Goal: Task Accomplishment & Management: Manage account settings

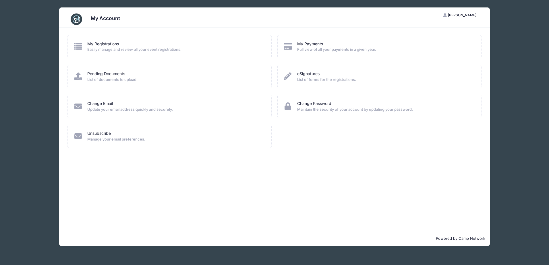
click at [348, 48] on span "Full view of all your payments in a given year." at bounding box center [385, 50] width 177 height 6
click at [112, 47] on span "Easily manage and review all your event registrations." at bounding box center [175, 50] width 177 height 6
click at [133, 80] on span "List of documents to upload." at bounding box center [175, 80] width 177 height 6
click at [127, 112] on span "Update your email address quickly and securely." at bounding box center [175, 110] width 177 height 6
click at [119, 137] on span "Manage your email preferences." at bounding box center [175, 140] width 177 height 6
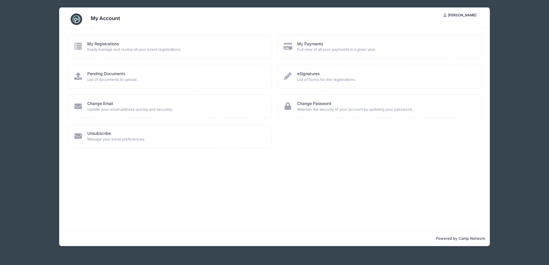
click at [77, 18] on img at bounding box center [76, 18] width 11 height 11
click at [462, 16] on span "[PERSON_NAME]" at bounding box center [462, 15] width 28 height 4
click at [426, 28] on link "My Account" at bounding box center [446, 29] width 66 height 11
click at [109, 47] on span "Easily manage and review all your event registrations." at bounding box center [175, 50] width 177 height 6
click at [76, 45] on icon at bounding box center [78, 46] width 9 height 7
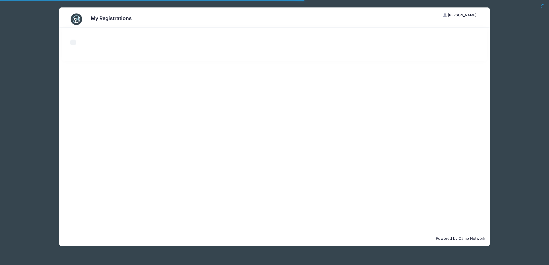
select select "50"
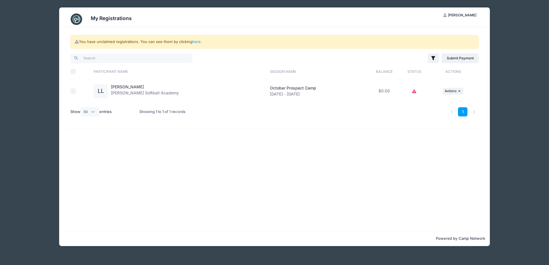
click at [412, 92] on icon at bounding box center [414, 92] width 5 height 0
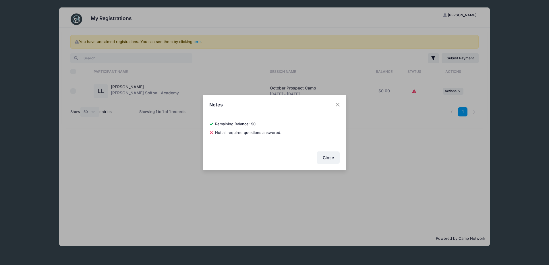
click at [407, 92] on div "Notes 6c5e47333b09c84d Laney Lippy Remaining Balance: $0 Pay Balance Not all re…" at bounding box center [274, 132] width 549 height 265
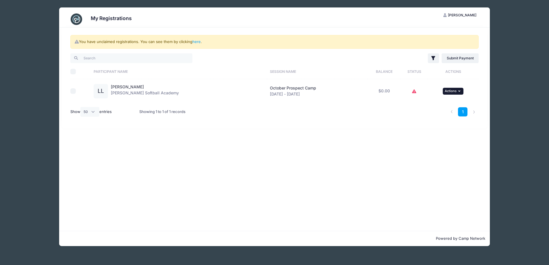
click at [454, 91] on button "... Actions" at bounding box center [453, 91] width 21 height 7
click at [422, 103] on link "View Registration" at bounding box center [432, 104] width 52 height 11
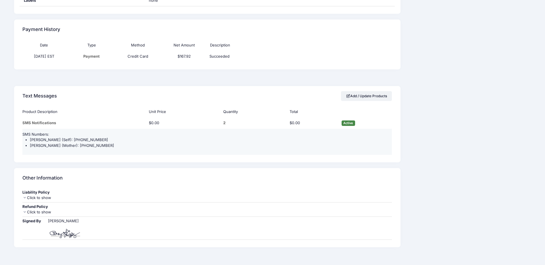
scroll to position [408, 0]
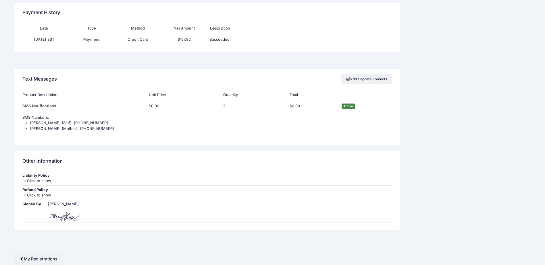
click at [25, 181] on icon at bounding box center [24, 181] width 5 height 4
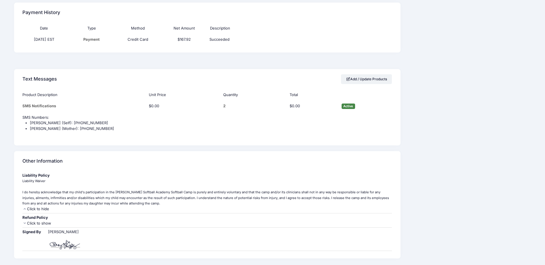
click at [25, 210] on icon at bounding box center [24, 209] width 5 height 4
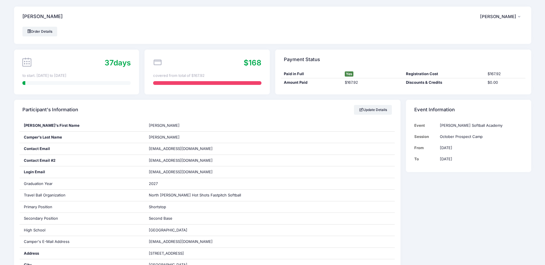
scroll to position [0, 0]
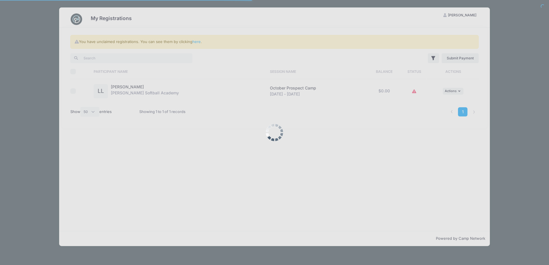
select select "50"
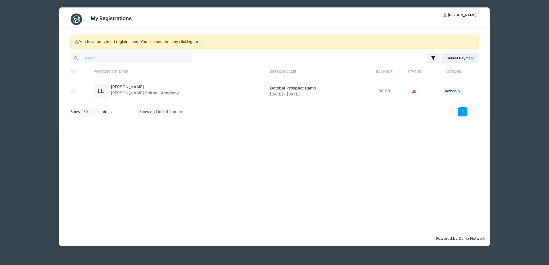
click at [196, 43] on link "here" at bounding box center [196, 41] width 8 height 5
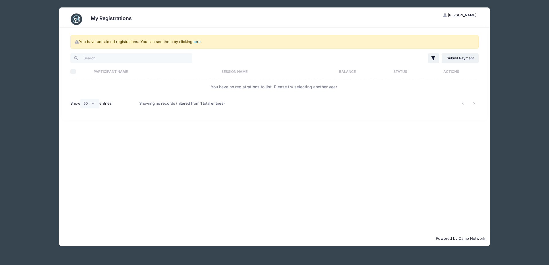
click at [196, 43] on link "here" at bounding box center [196, 41] width 8 height 5
click at [198, 41] on link "here" at bounding box center [196, 41] width 8 height 5
click at [77, 42] on icon at bounding box center [76, 42] width 5 height 4
click at [432, 58] on icon "button" at bounding box center [433, 58] width 6 height 6
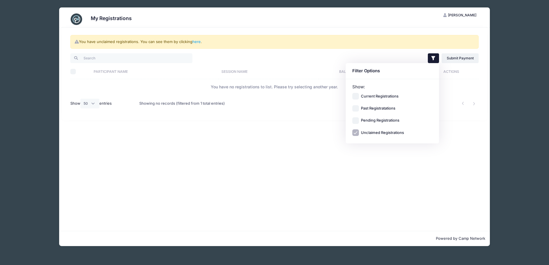
click at [390, 97] on label "Current Registrations" at bounding box center [380, 97] width 38 height 6
click at [359, 97] on input "Current Registrations" at bounding box center [355, 96] width 7 height 7
checkbox input "true"
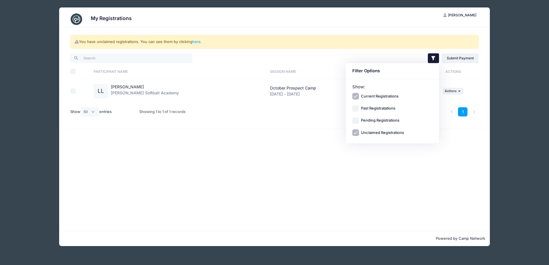
click at [252, 144] on div "You have unclaimed registrations. You can see them by clicking here . Filter Fi…" at bounding box center [274, 130] width 431 height 204
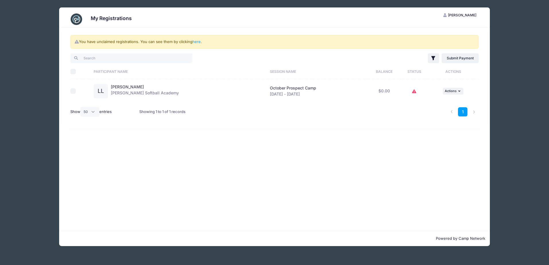
click at [75, 90] on input "checkbox" at bounding box center [73, 91] width 6 height 6
checkbox input "true"
click at [458, 92] on icon "button" at bounding box center [459, 91] width 3 height 3
click at [429, 102] on link "View Registration" at bounding box center [432, 104] width 52 height 11
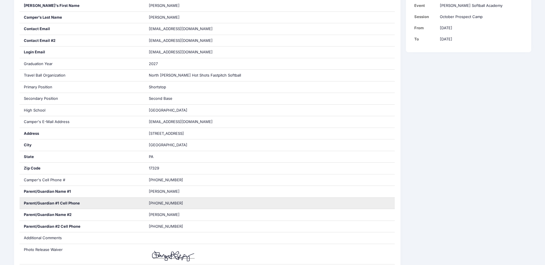
scroll to position [115, 0]
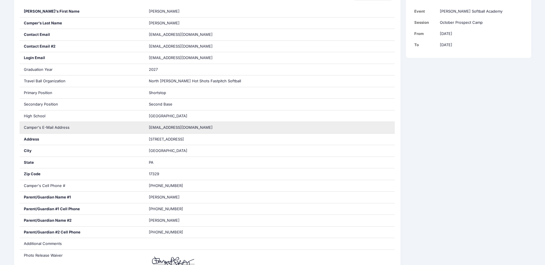
click at [167, 128] on span "[EMAIL_ADDRESS][DOMAIN_NAME]" at bounding box center [181, 127] width 64 height 5
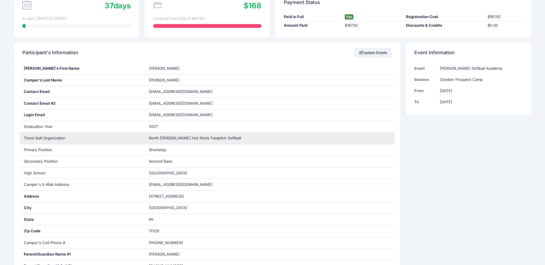
scroll to position [57, 0]
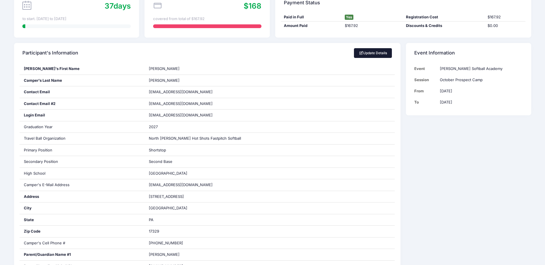
click at [371, 53] on link "Update Details" at bounding box center [373, 53] width 38 height 10
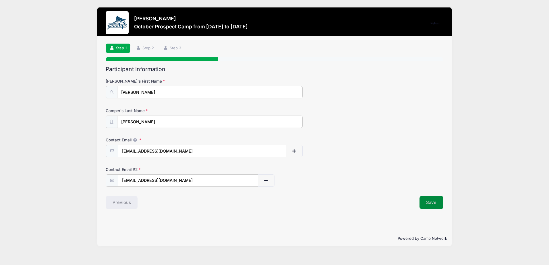
click at [432, 202] on button "Save" at bounding box center [432, 202] width 24 height 13
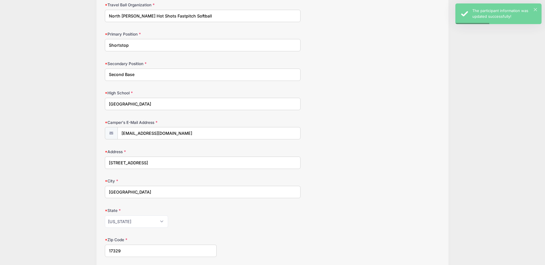
scroll to position [115, 0]
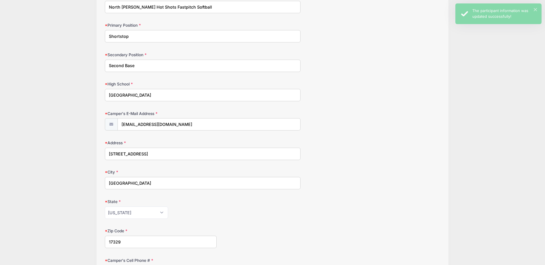
click at [172, 123] on input "palippy72@gmail.com" at bounding box center [208, 124] width 183 height 12
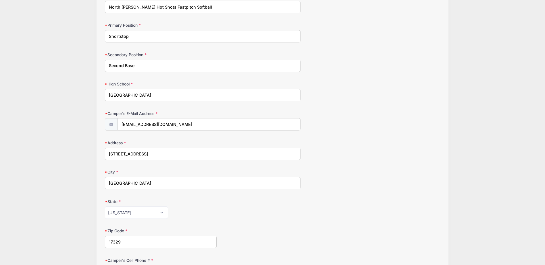
drag, startPoint x: 171, startPoint y: 123, endPoint x: 118, endPoint y: 126, distance: 52.6
click at [118, 126] on input "[EMAIL_ADDRESS][DOMAIN_NAME]" at bounding box center [208, 124] width 183 height 12
type input "[EMAIL_ADDRESS][DOMAIN_NAME]"
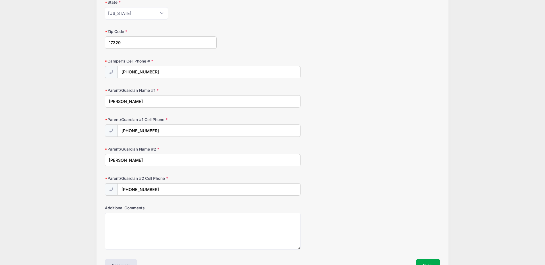
scroll to position [352, 0]
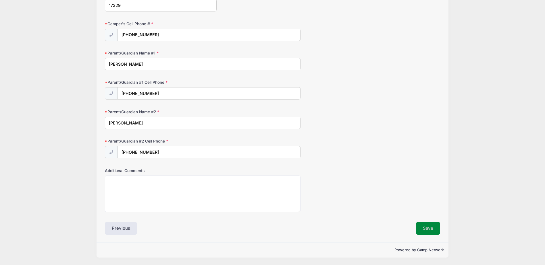
click at [435, 232] on button "Save" at bounding box center [428, 228] width 24 height 13
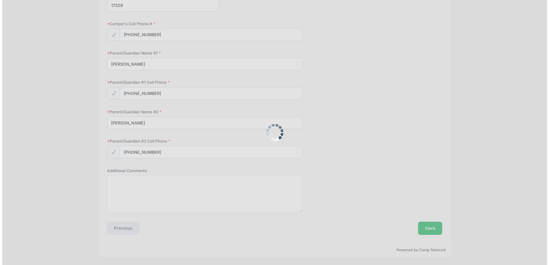
scroll to position [0, 0]
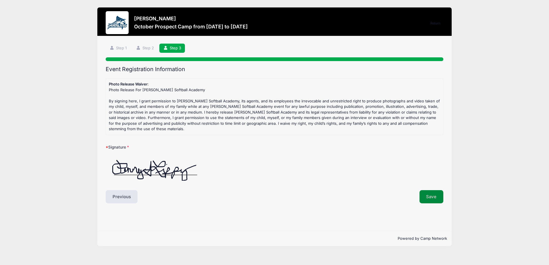
click at [431, 192] on button "Save" at bounding box center [432, 196] width 24 height 13
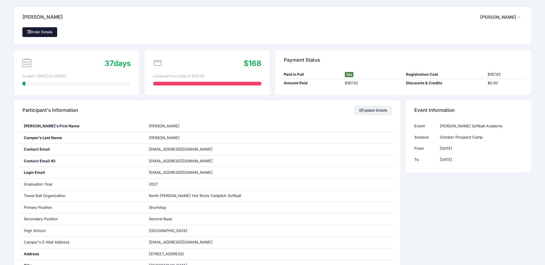
click at [53, 30] on link "Order Details" at bounding box center [39, 32] width 35 height 10
